Goal: Transaction & Acquisition: Purchase product/service

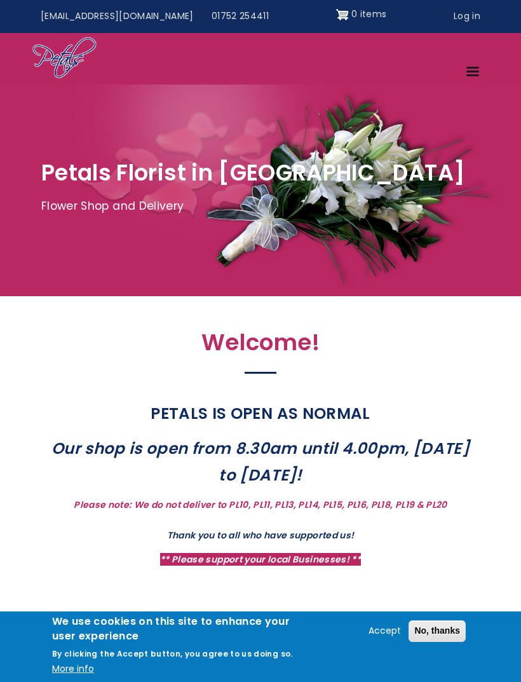
click at [476, 65] on link "Menu" at bounding box center [473, 73] width 31 height 22
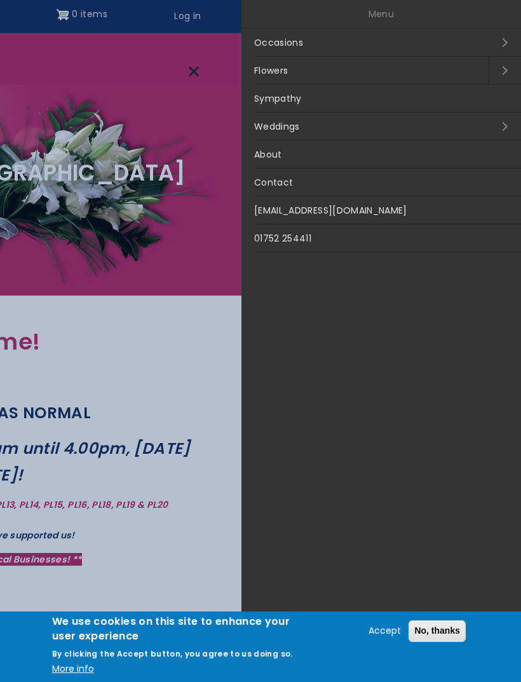
click at [492, 36] on link "Occasions Open submenu" at bounding box center [381, 43] width 280 height 28
click at [259, 13] on link "Close submenu" at bounding box center [257, 14] width 32 height 28
click at [501, 62] on link "Open submenu" at bounding box center [505, 71] width 32 height 28
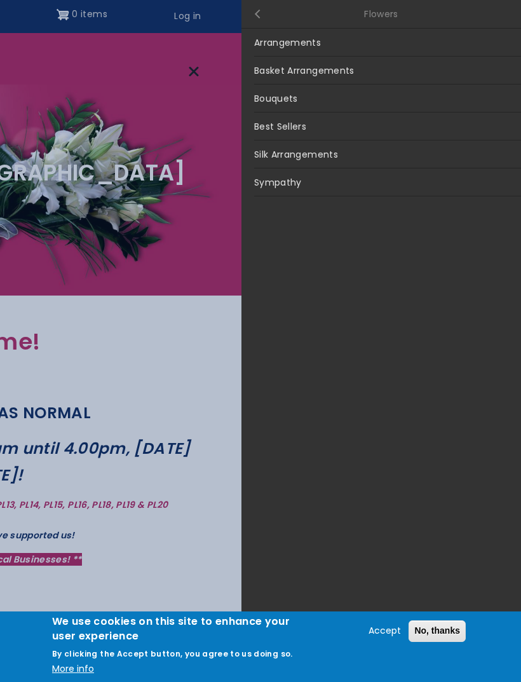
click at [393, 100] on link "Bouquets" at bounding box center [381, 99] width 280 height 28
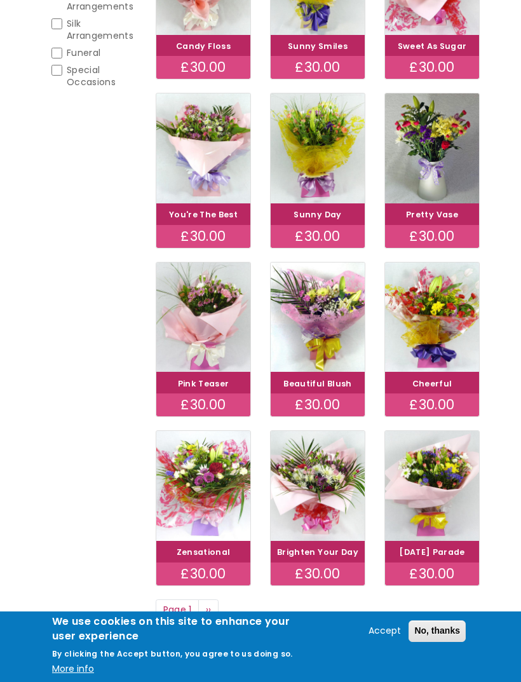
scroll to position [343, 0]
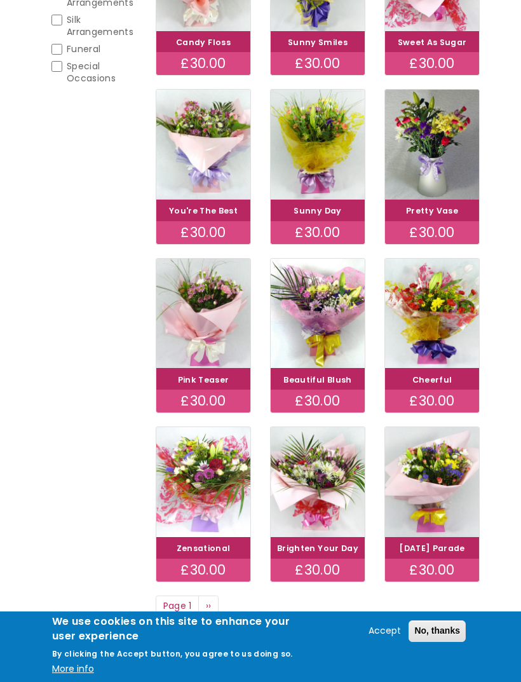
click at [323, 412] on div "£30.00" at bounding box center [318, 401] width 94 height 23
click at [327, 385] on link "Beautiful Blush" at bounding box center [317, 379] width 68 height 11
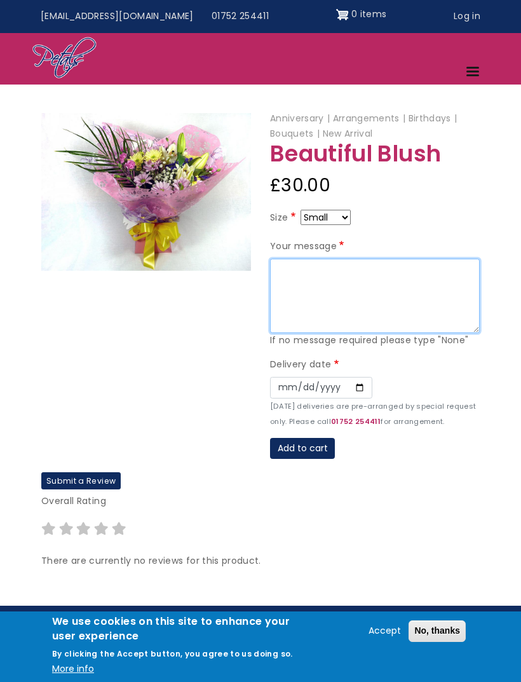
click at [299, 277] on textarea "Your message" at bounding box center [375, 296] width 210 height 75
click at [438, 262] on textarea "Glad to hear you are out of hospital. Hope you’re feeling" at bounding box center [375, 296] width 210 height 75
click at [383, 266] on textarea "Hope you’re feeling" at bounding box center [375, 296] width 210 height 75
type textarea "Hope you’re feeling better. Love Chrissie x"
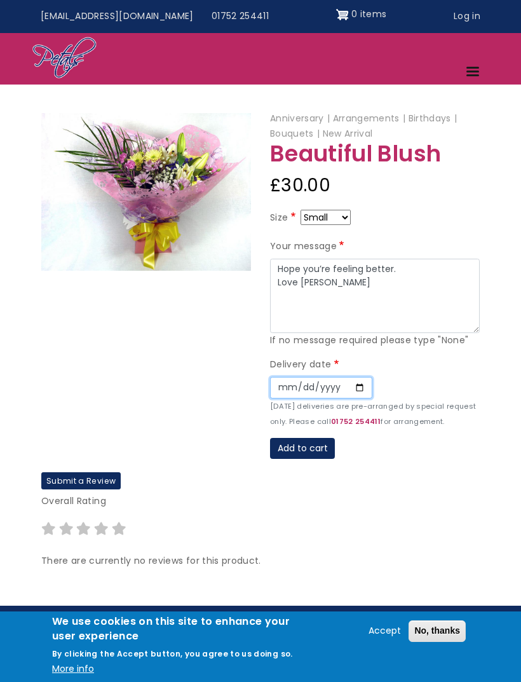
click at [276, 379] on input "Date" at bounding box center [321, 388] width 102 height 22
type input "2025-08-30"
click at [313, 452] on button "Add to cart" at bounding box center [302, 449] width 65 height 22
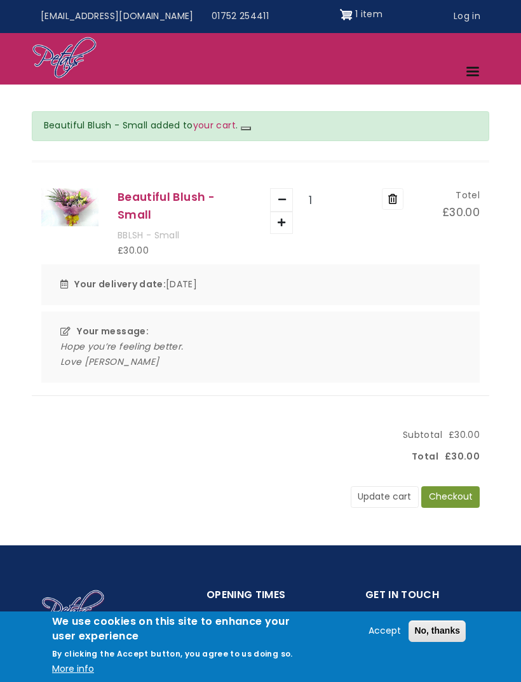
click at [458, 486] on button "Checkout" at bounding box center [450, 497] width 58 height 22
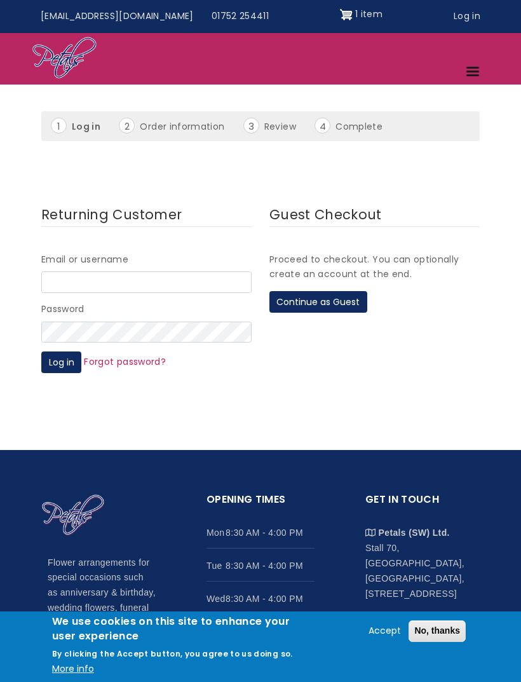
click at [340, 293] on button "Continue as Guest" at bounding box center [318, 302] width 98 height 22
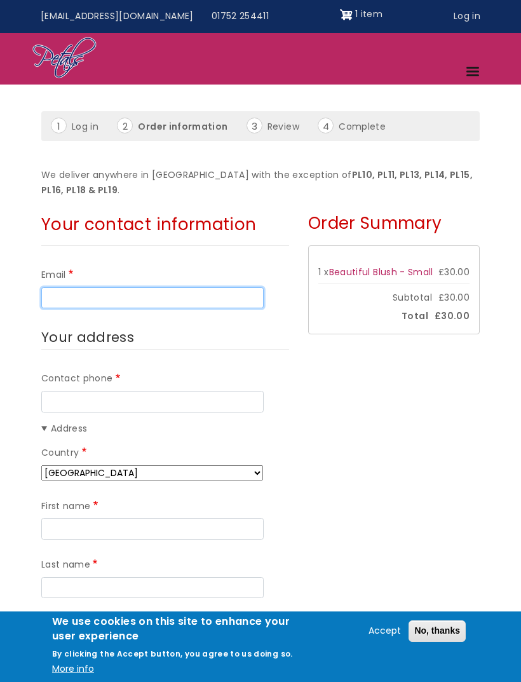
click at [79, 293] on input "Email" at bounding box center [152, 298] width 222 height 22
type input "[EMAIL_ADDRESS][PERSON_NAME][DOMAIN_NAME]"
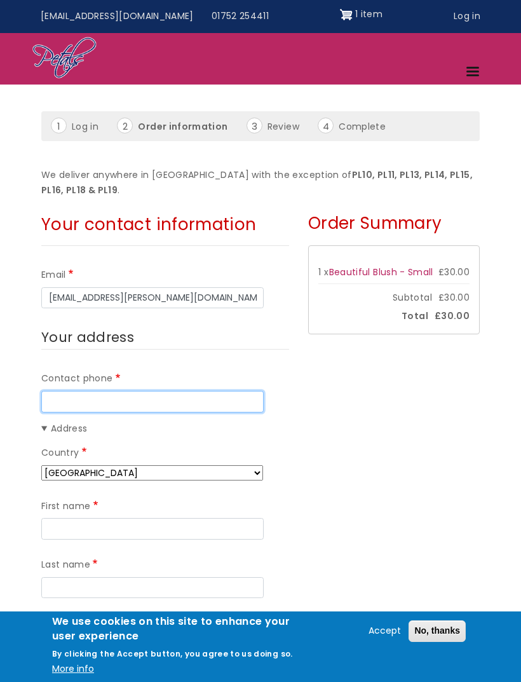
click at [125, 400] on input "Contact phone" at bounding box center [152, 402] width 222 height 22
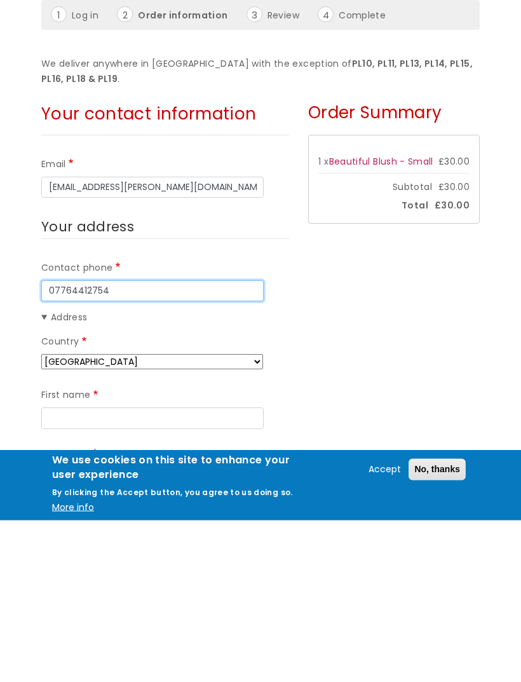
type input "07764412754"
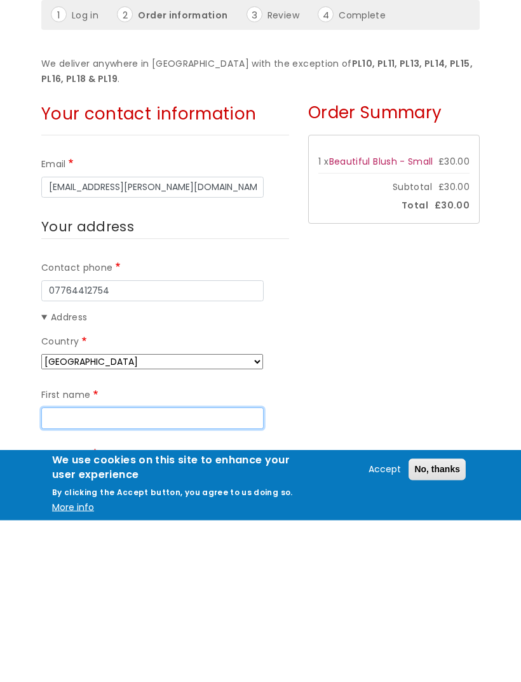
click at [141, 569] on input "First name" at bounding box center [152, 580] width 222 height 22
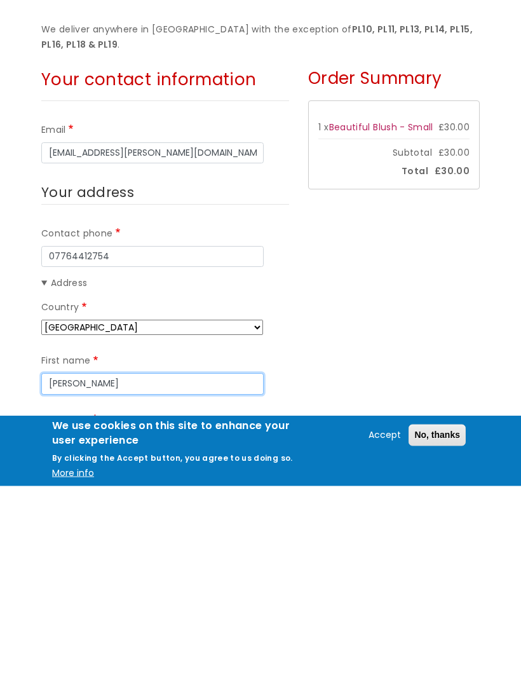
scroll to position [2, 0]
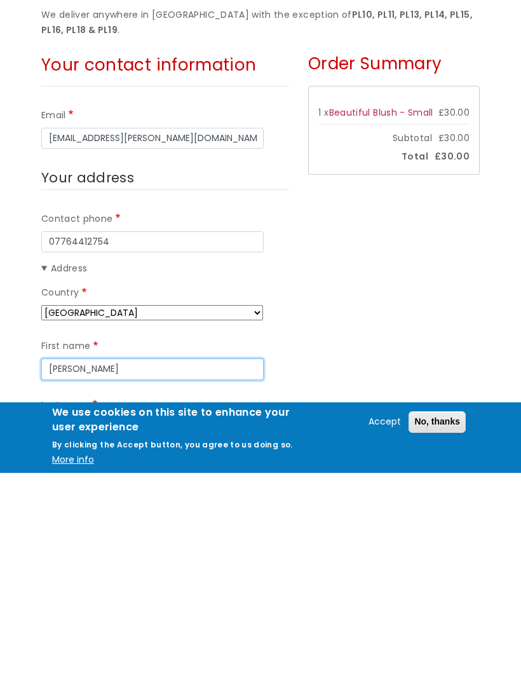
type input "Christine"
click at [123, 627] on input "Last name" at bounding box center [152, 638] width 222 height 22
type input "Porter"
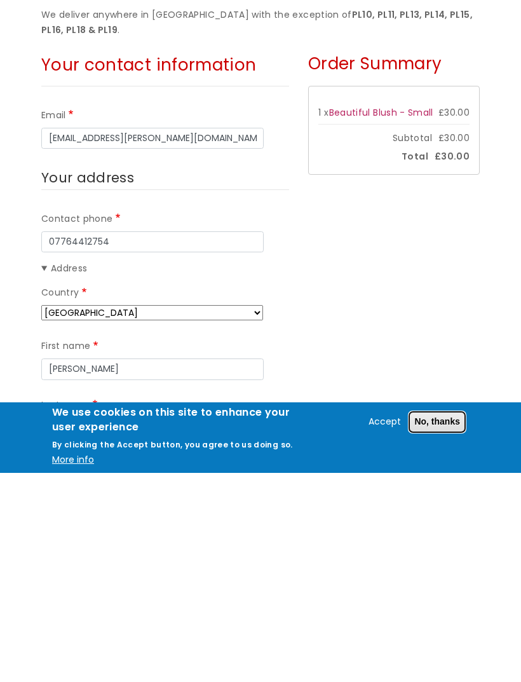
click at [445, 620] on button "No, thanks" at bounding box center [437, 631] width 57 height 22
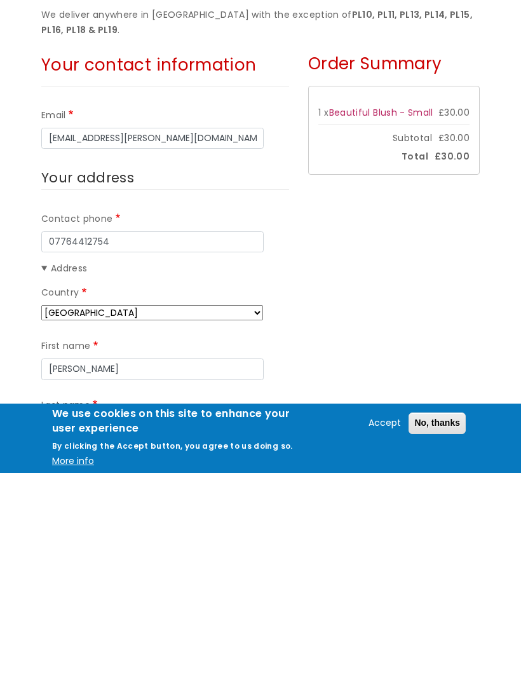
scroll to position [212, 0]
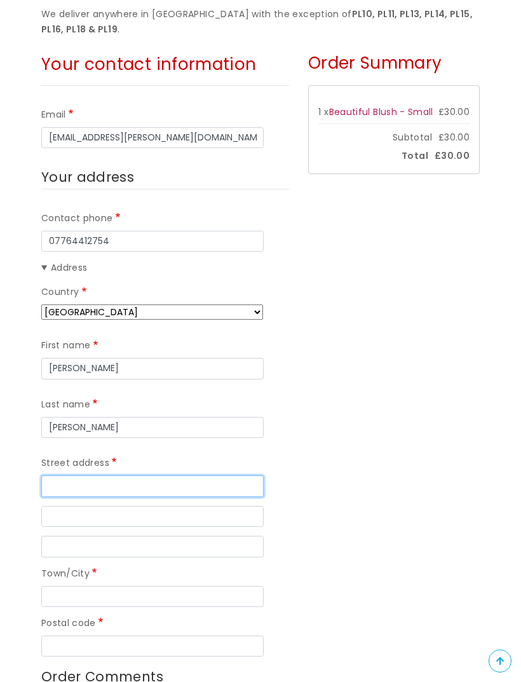
click at [122, 478] on input "Street address" at bounding box center [152, 486] width 222 height 22
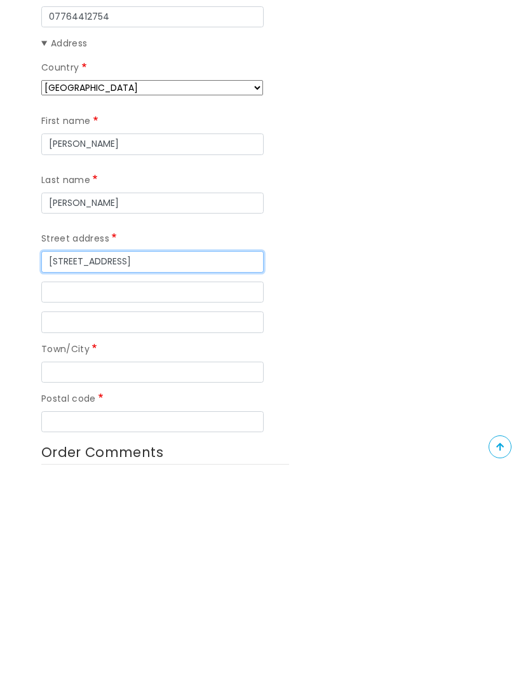
type input "64 Oaklands Drive"
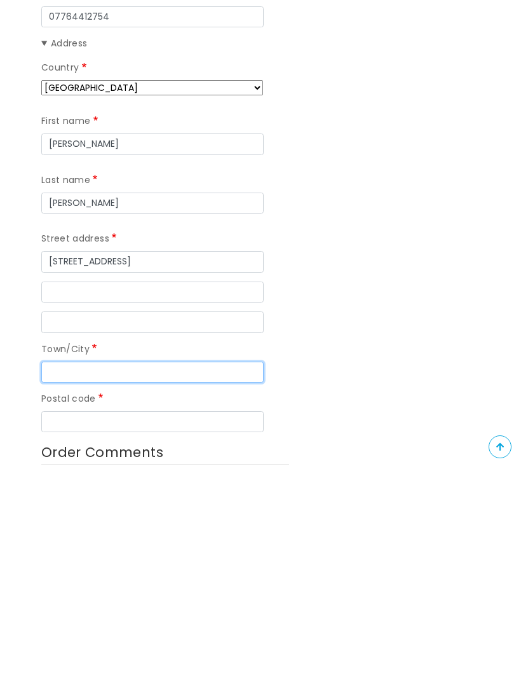
click at [131, 576] on input "Town/City" at bounding box center [152, 587] width 222 height 22
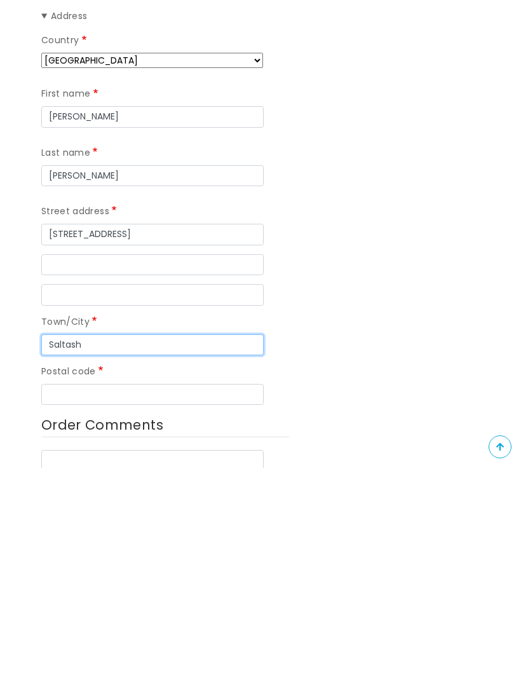
scroll to position [261, 0]
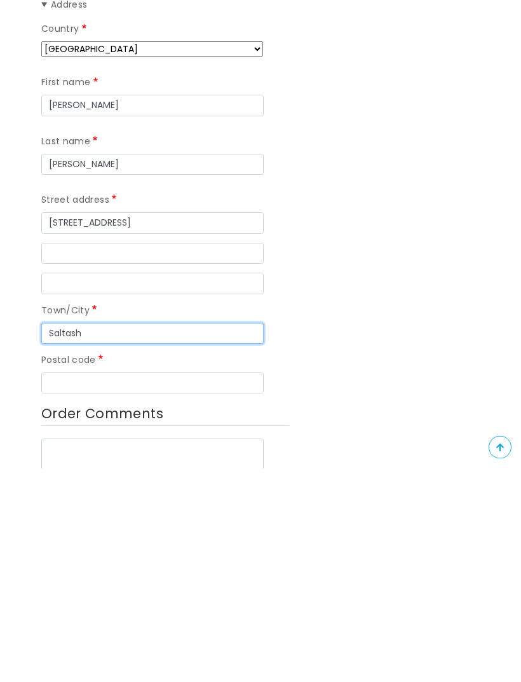
type input "Saltash"
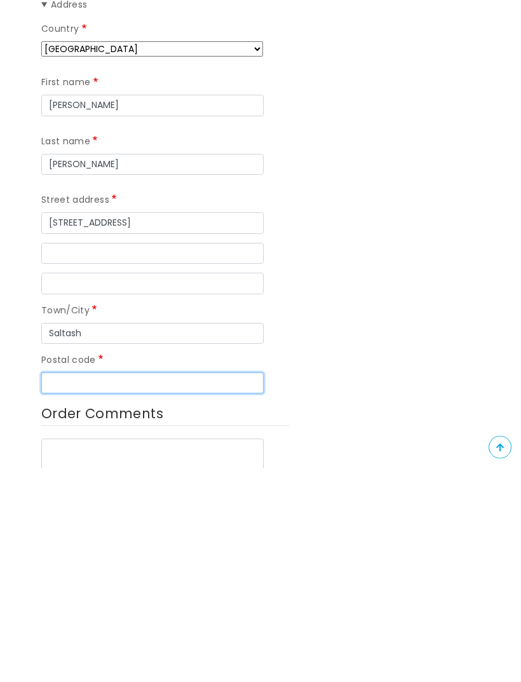
click at [125, 586] on input "Postal code" at bounding box center [152, 597] width 222 height 22
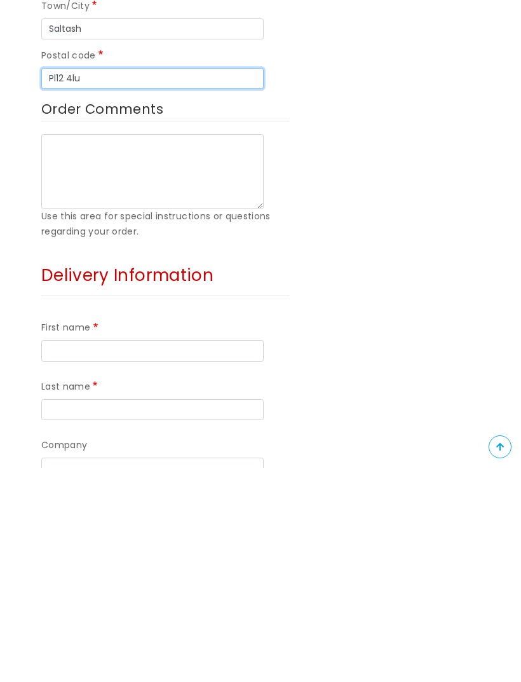
scroll to position [566, 0]
type input "Pl12 4lu"
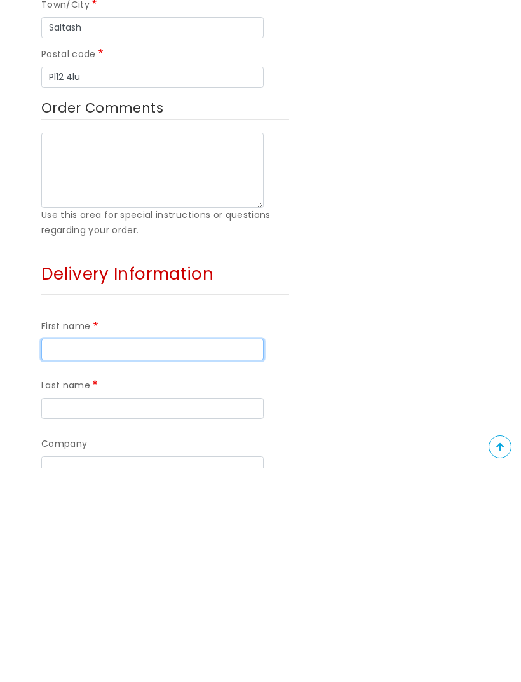
click at [116, 553] on input "First name" at bounding box center [152, 564] width 222 height 22
type input "M"
type input "Sue"
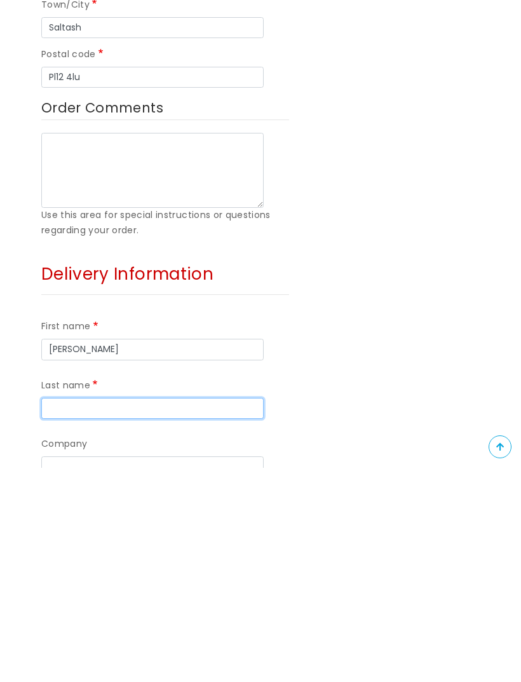
click at [95, 612] on input "Last name" at bounding box center [152, 623] width 222 height 22
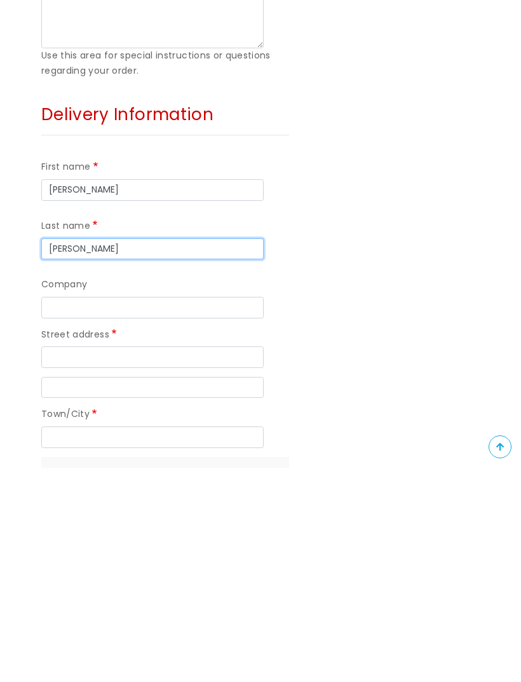
scroll to position [726, 0]
type input "[PERSON_NAME]"
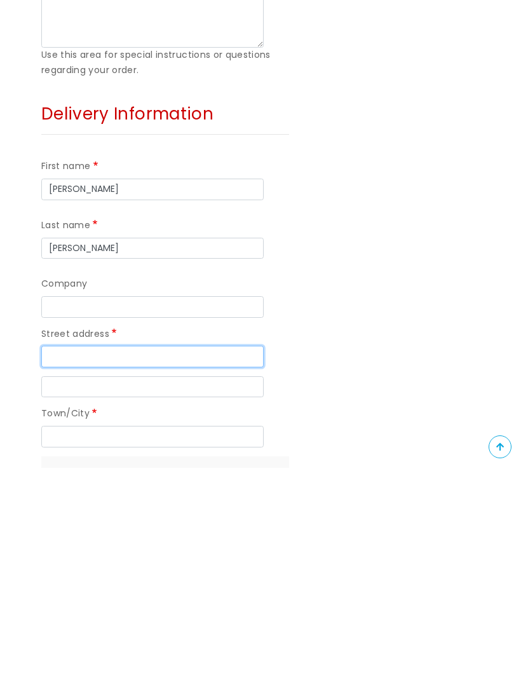
click at [103, 560] on input "Street address" at bounding box center [152, 571] width 222 height 22
type input "[STREET_ADDRESS]"
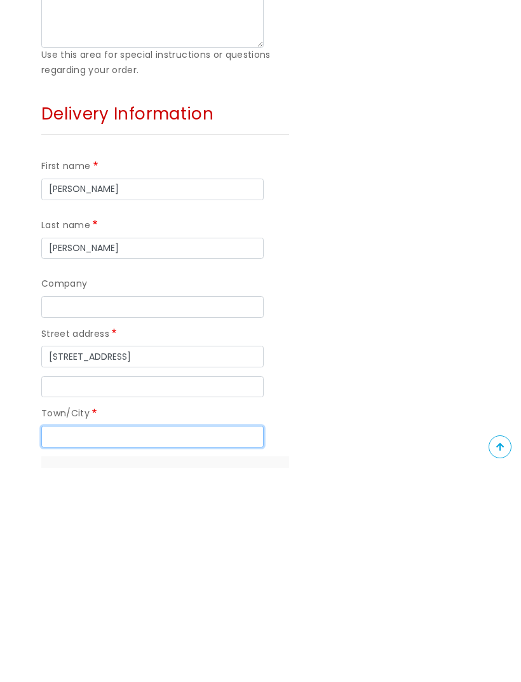
click at [124, 640] on input "Town/City" at bounding box center [152, 651] width 222 height 22
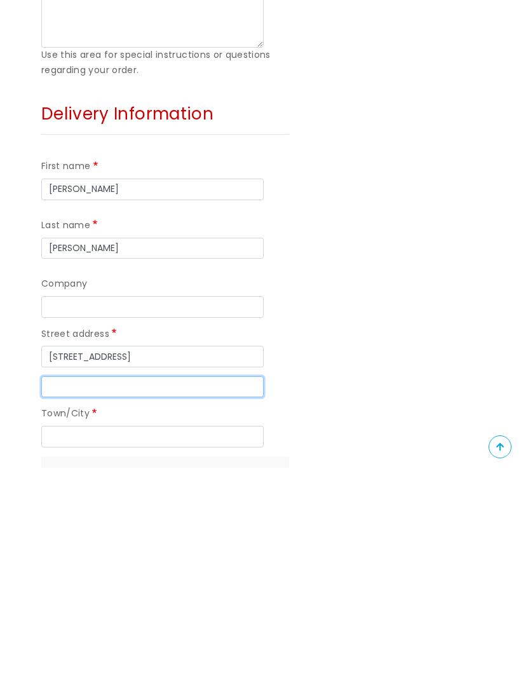
click at [100, 590] on input "Street address line 2" at bounding box center [152, 601] width 222 height 22
type input "Ford"
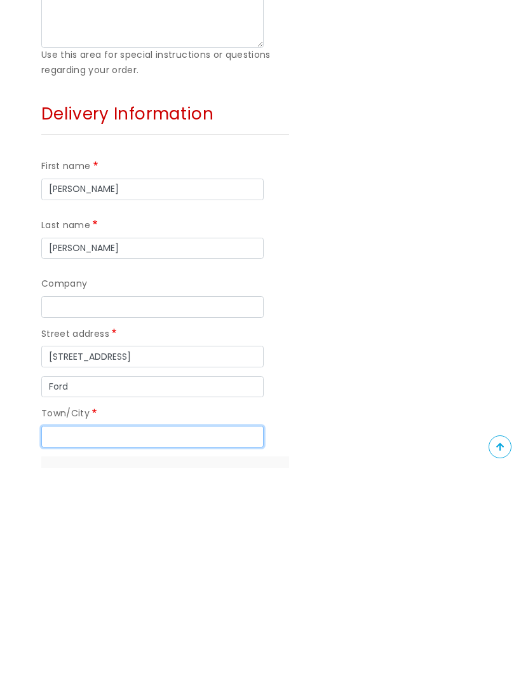
click at [116, 640] on input "Town/City" at bounding box center [152, 651] width 222 height 22
type input "Plymouth"
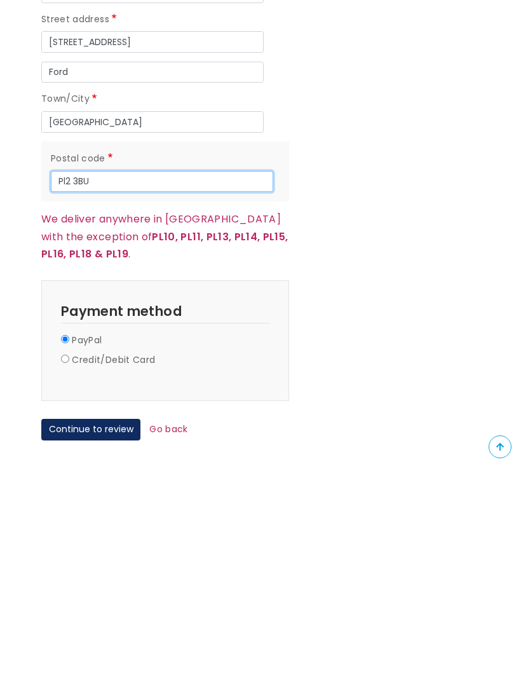
scroll to position [1046, 0]
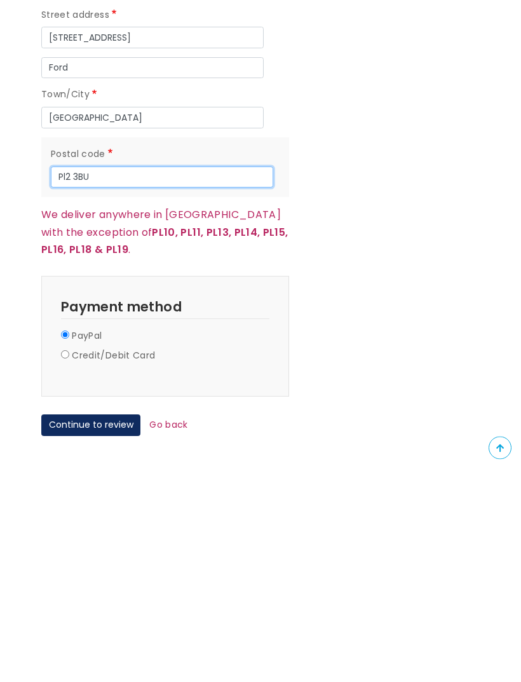
type input "Pl2 3BU"
click at [115, 628] on button "Continue to review" at bounding box center [90, 639] width 99 height 22
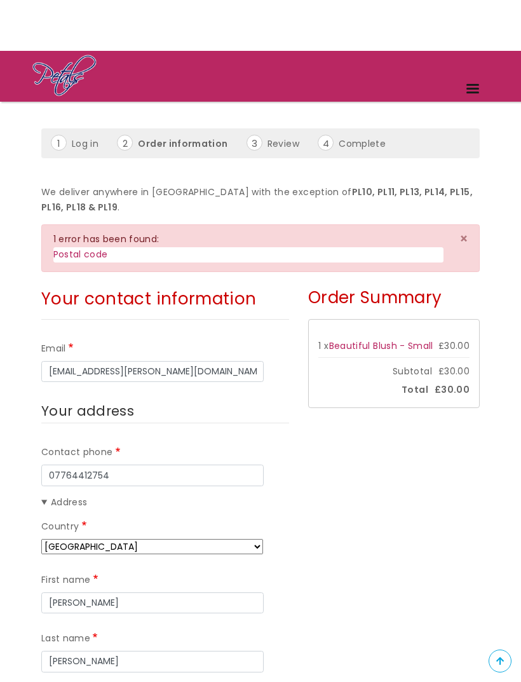
scroll to position [34, 0]
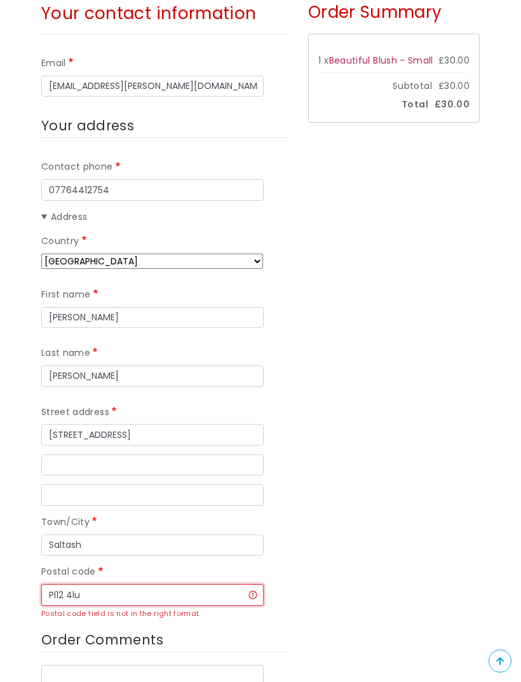
click at [121, 593] on input "Pl12 4lu" at bounding box center [152, 595] width 222 height 22
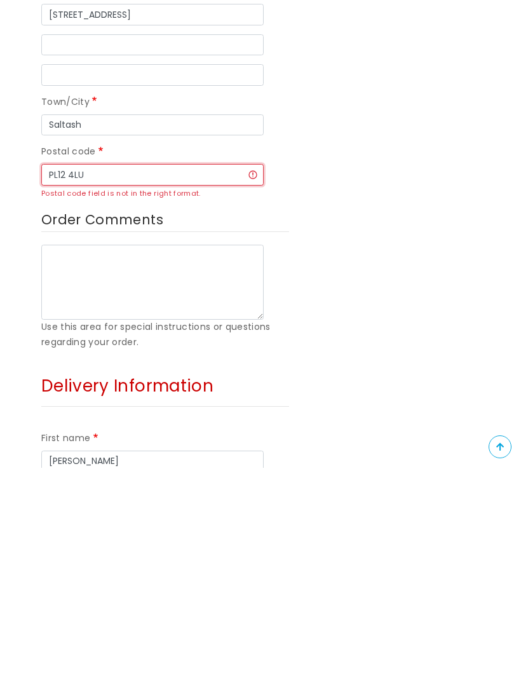
scroll to position [525, 0]
type input "PL12 4LU"
click input "Recalculate shipping" at bounding box center [0, 0] width 0 height 0
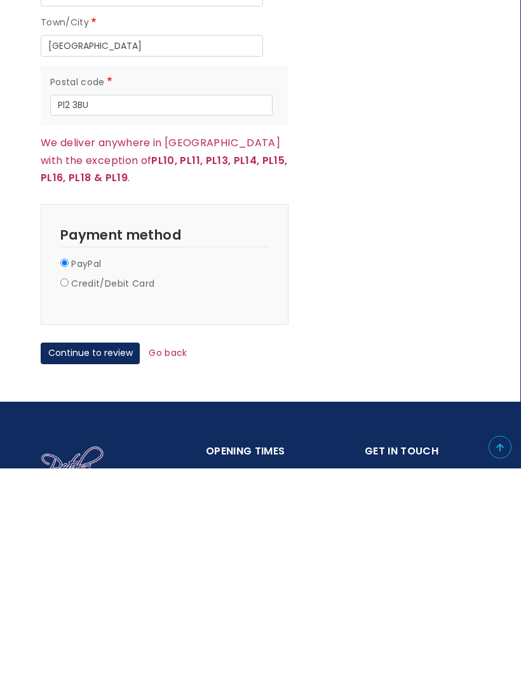
scroll to position [1188, 2]
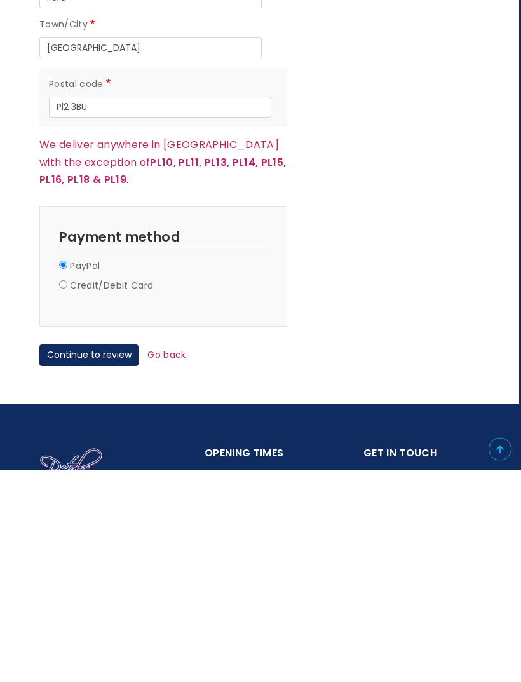
click at [112, 557] on button "Continue to review" at bounding box center [88, 568] width 99 height 22
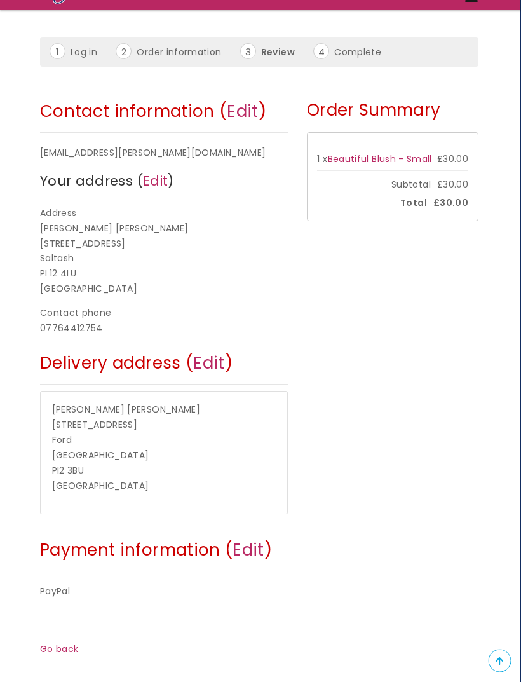
scroll to position [125, 1]
